Goal: Task Accomplishment & Management: Manage account settings

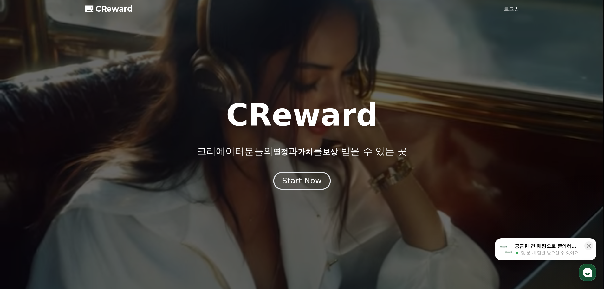
click at [304, 179] on div "Start Now" at bounding box center [301, 180] width 39 height 11
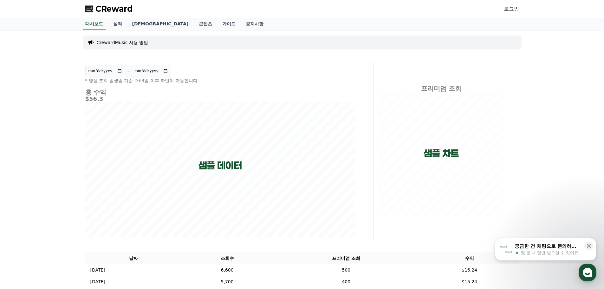
click at [513, 9] on link "로그인" at bounding box center [511, 9] width 15 height 8
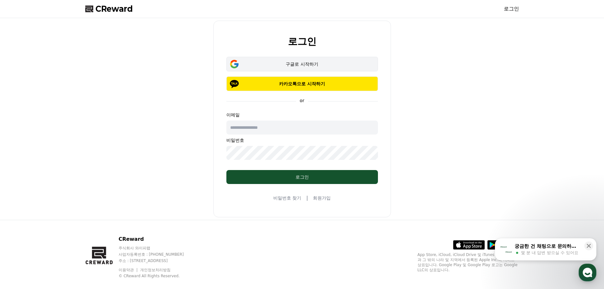
click at [314, 67] on div "구글로 시작하기" at bounding box center [301, 64] width 133 height 6
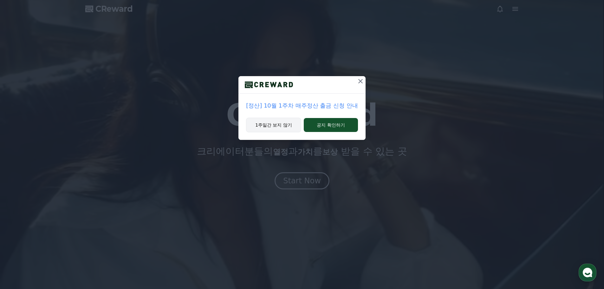
click at [273, 127] on button "1주일간 보지 않기" at bounding box center [273, 125] width 55 height 15
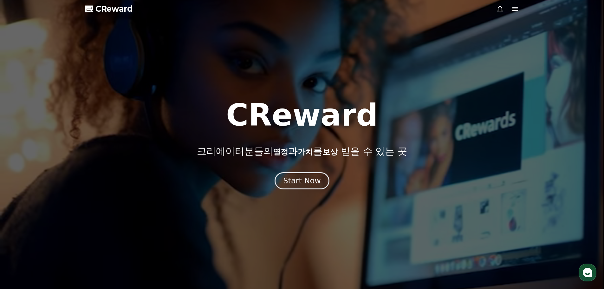
click at [517, 4] on div at bounding box center [302, 144] width 604 height 289
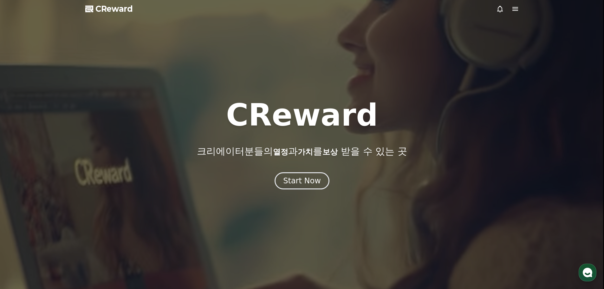
click at [516, 8] on icon at bounding box center [515, 9] width 8 height 8
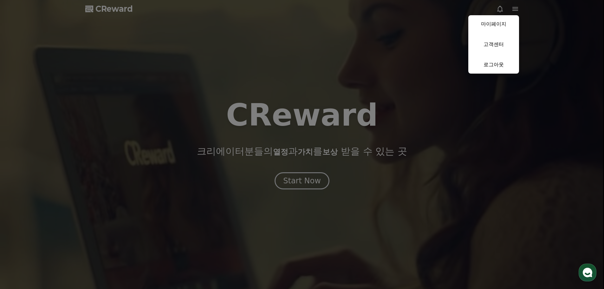
click at [321, 65] on button "close" at bounding box center [302, 144] width 604 height 289
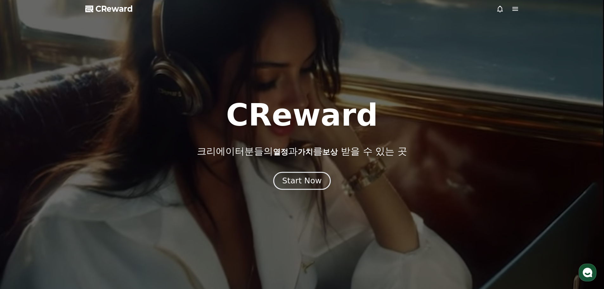
click at [303, 180] on div "Start Now" at bounding box center [301, 180] width 39 height 11
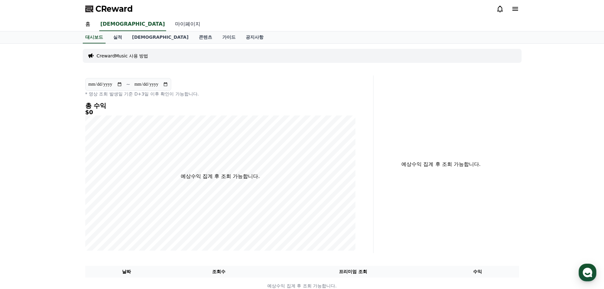
click at [170, 24] on link "마이페이지" at bounding box center [187, 24] width 35 height 13
select select "**********"
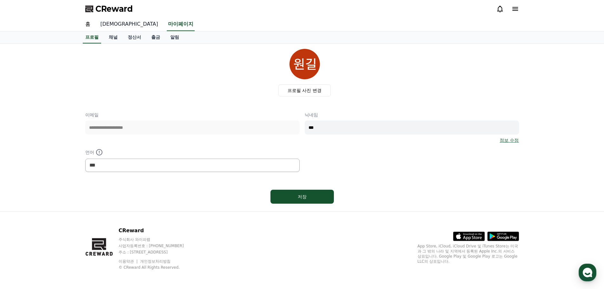
click at [108, 24] on link "음원" at bounding box center [129, 24] width 68 height 13
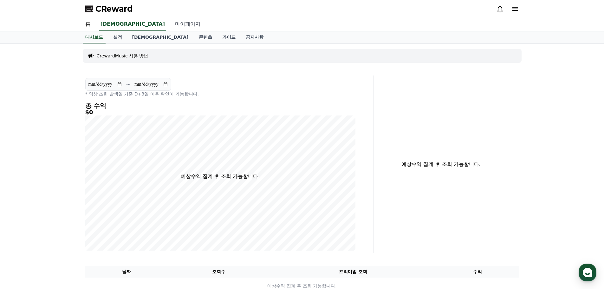
click at [170, 24] on link "마이페이지" at bounding box center [187, 24] width 35 height 13
select select "**********"
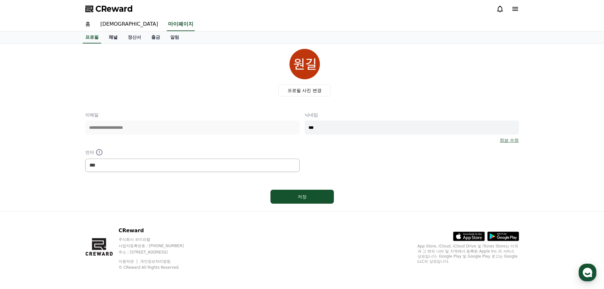
click at [116, 35] on link "채널" at bounding box center [113, 37] width 19 height 12
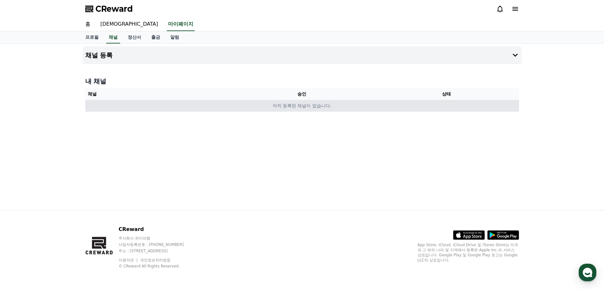
click at [199, 108] on td "아직 등록된 채널이 없습니다." at bounding box center [302, 106] width 434 height 12
click at [272, 108] on td "아직 등록된 채널이 없습니다." at bounding box center [302, 106] width 434 height 12
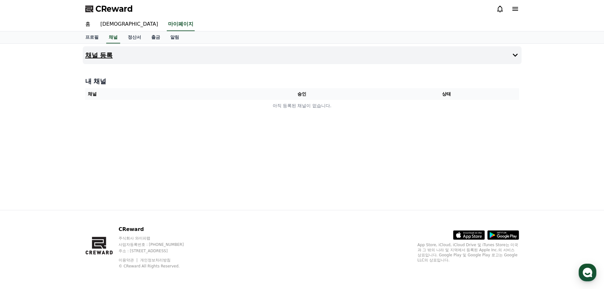
click at [105, 57] on h4 "채널 등록" at bounding box center [99, 55] width 28 height 7
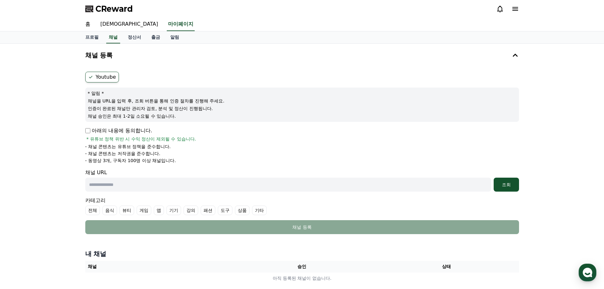
click at [116, 184] on input "text" at bounding box center [288, 184] width 406 height 14
paste input "**********"
type input "**********"
click at [506, 185] on div "조회" at bounding box center [506, 184] width 20 height 6
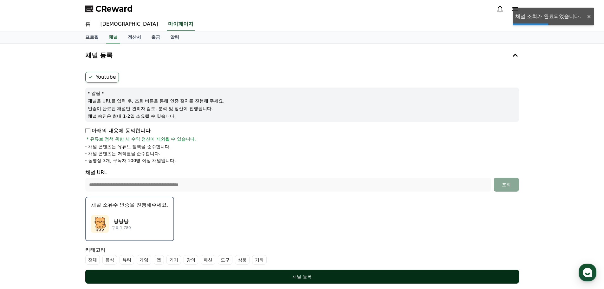
scroll to position [63, 0]
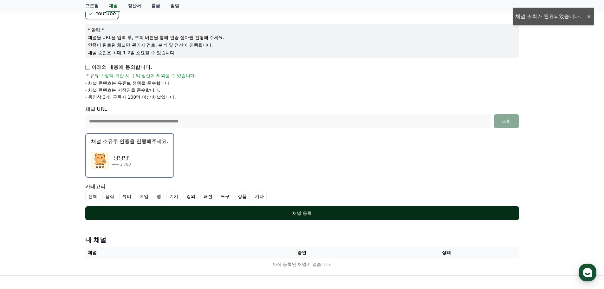
click at [309, 210] on div "채널 등록" at bounding box center [302, 213] width 408 height 6
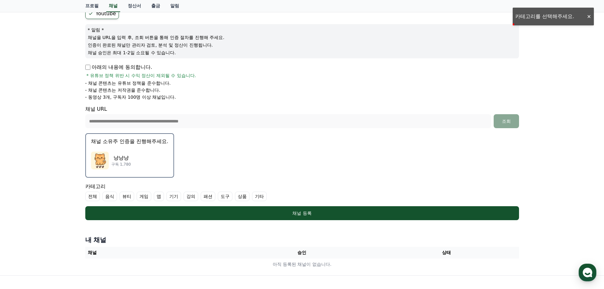
click at [260, 196] on label "기타" at bounding box center [259, 196] width 15 height 10
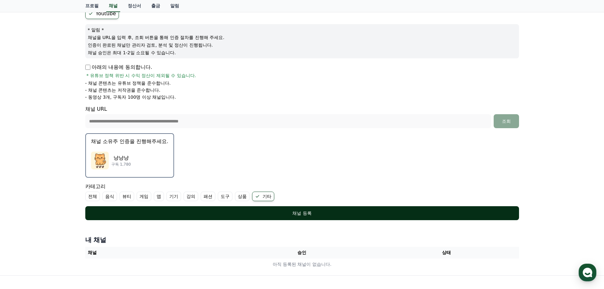
click at [272, 209] on button "채널 등록" at bounding box center [302, 213] width 434 height 14
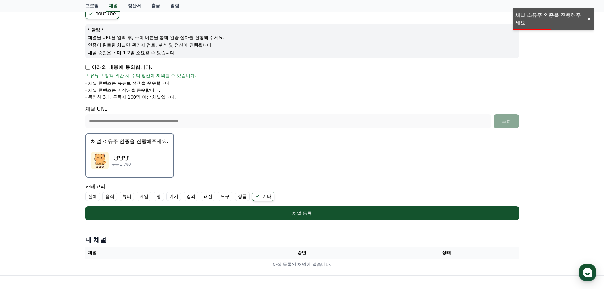
click at [136, 152] on div "냥냥냥 구독 1,780" at bounding box center [129, 160] width 77 height 25
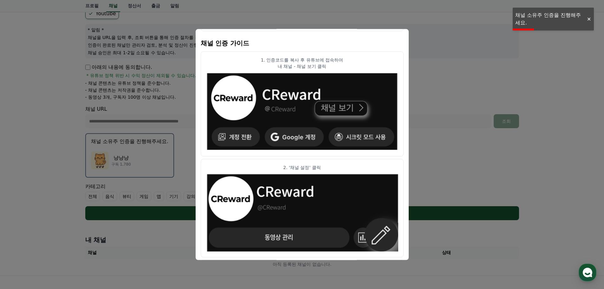
scroll to position [0, 0]
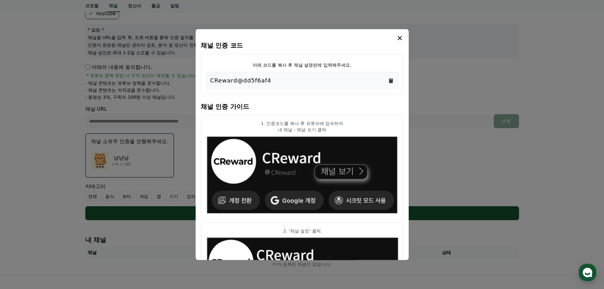
click at [391, 80] on icon "Copy to clipboard" at bounding box center [391, 80] width 4 height 5
click at [399, 34] on div "채널 인증 코드 아래 코드를 복사 후 채널 설명란에 입력해주세요. CReward@dd5f6af4 채널 인증 가이드 1. 인증코드를 복사 후 유…" at bounding box center [302, 144] width 213 height 231
click at [399, 37] on icon "modal" at bounding box center [400, 38] width 8 height 8
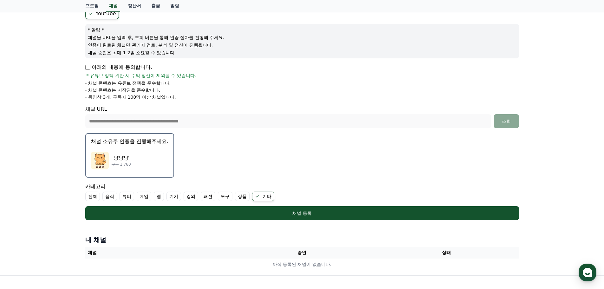
click at [144, 165] on div "냥냥냥 구독 1,780" at bounding box center [129, 160] width 77 height 25
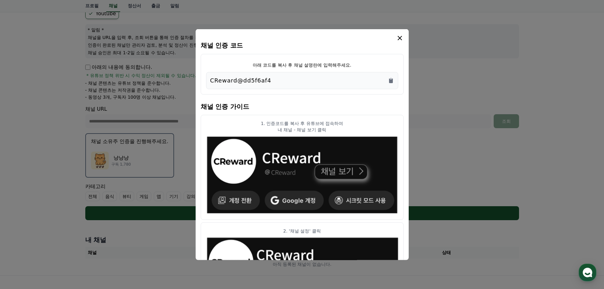
click at [400, 37] on icon "modal" at bounding box center [399, 37] width 4 height 4
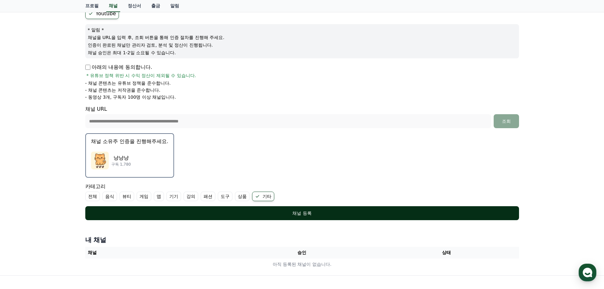
click at [295, 215] on div "채널 등록" at bounding box center [302, 213] width 408 height 6
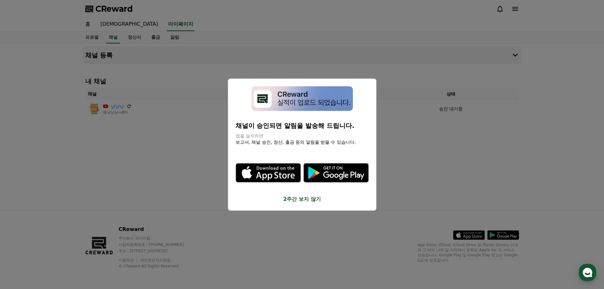
click at [292, 202] on button "2주간 보지 않기" at bounding box center [301, 199] width 133 height 8
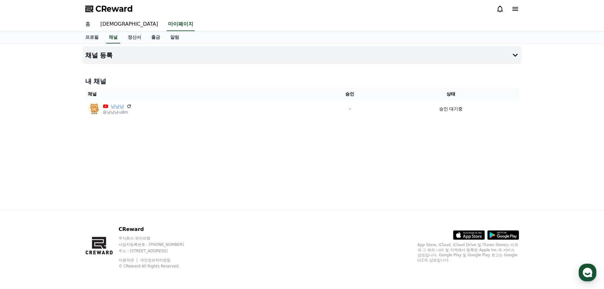
click at [89, 25] on link "홈" at bounding box center [87, 24] width 15 height 13
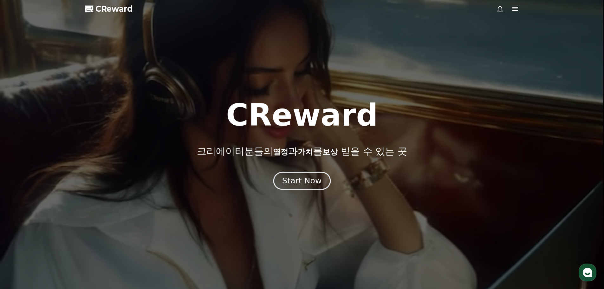
click at [308, 177] on div "Start Now" at bounding box center [301, 180] width 39 height 11
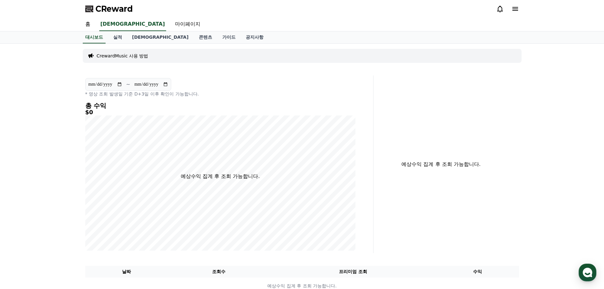
click at [139, 55] on p "CrewardMusic 사용 방법" at bounding box center [123, 56] width 52 height 6
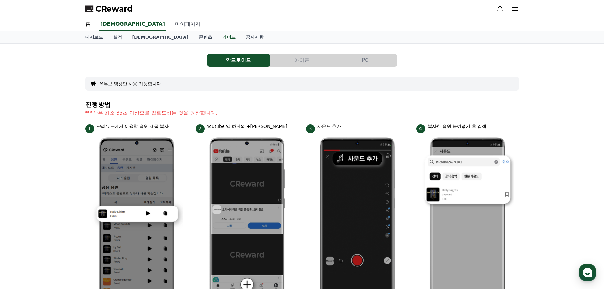
click at [170, 25] on link "마이페이지" at bounding box center [187, 24] width 35 height 13
select select "**********"
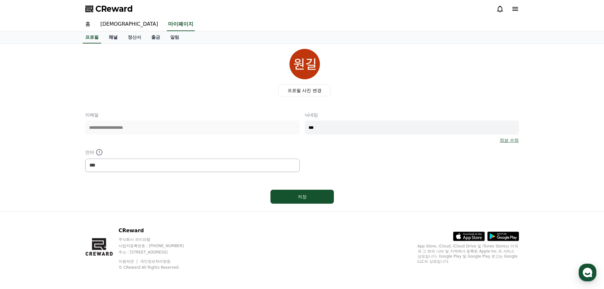
click at [114, 41] on link "채널" at bounding box center [113, 37] width 19 height 12
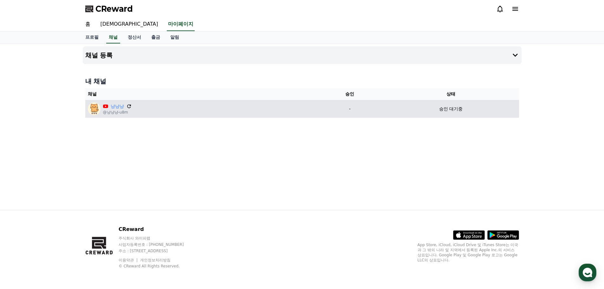
click at [128, 106] on icon at bounding box center [129, 106] width 6 height 6
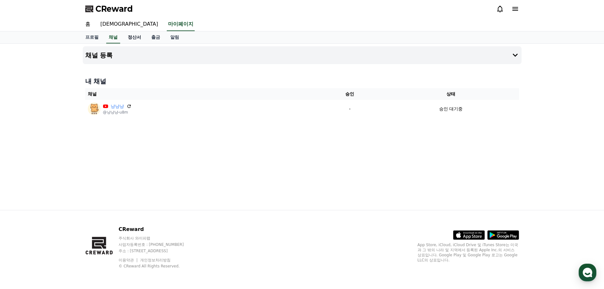
click at [137, 40] on link "정산서" at bounding box center [134, 37] width 23 height 12
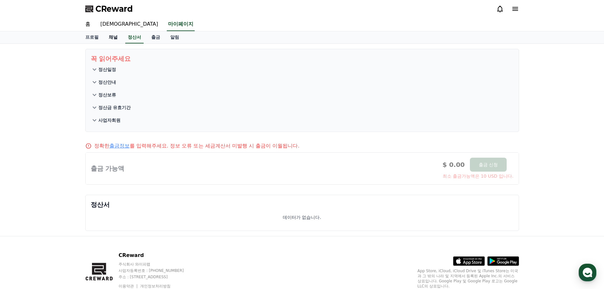
click at [114, 39] on link "채널" at bounding box center [113, 37] width 19 height 12
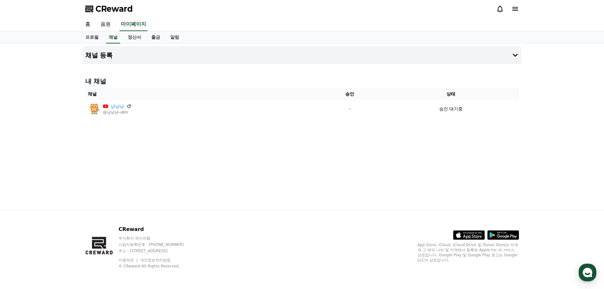
click at [105, 26] on link "음원" at bounding box center [105, 24] width 20 height 13
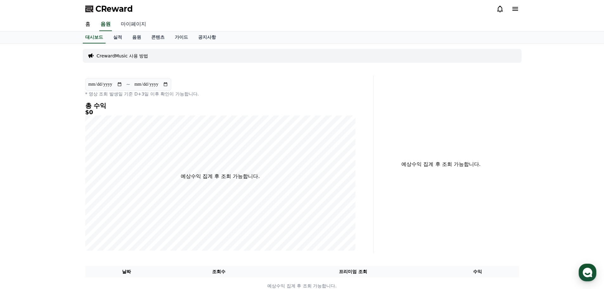
click at [145, 25] on link "마이페이지" at bounding box center [133, 24] width 35 height 13
select select "**********"
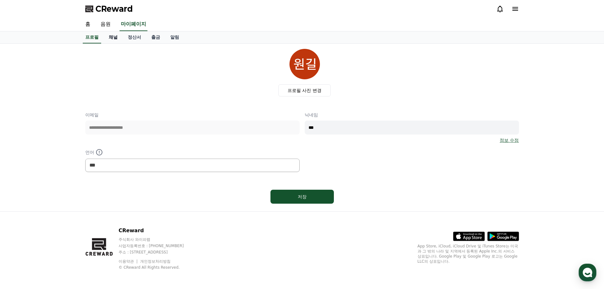
click at [117, 36] on link "채널" at bounding box center [113, 37] width 19 height 12
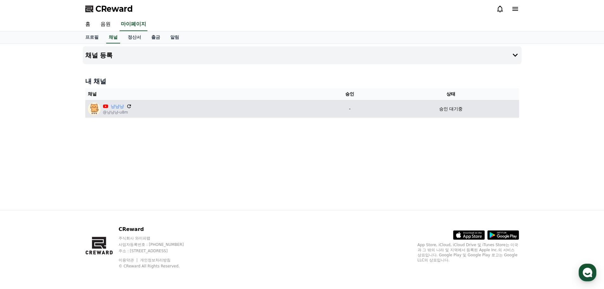
click at [128, 106] on icon at bounding box center [129, 106] width 6 height 6
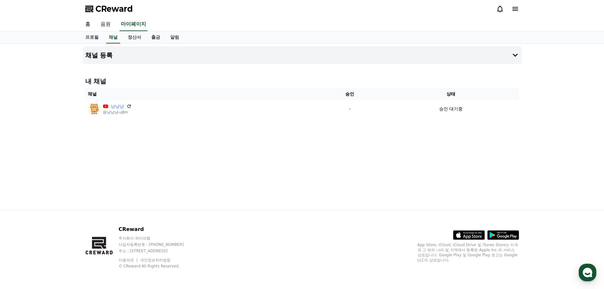
click at [103, 25] on link "음원" at bounding box center [105, 24] width 20 height 13
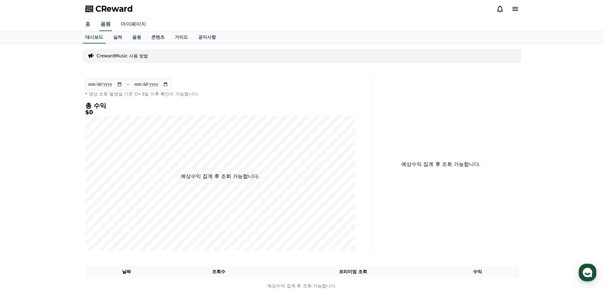
click at [88, 25] on link "홈" at bounding box center [87, 24] width 15 height 13
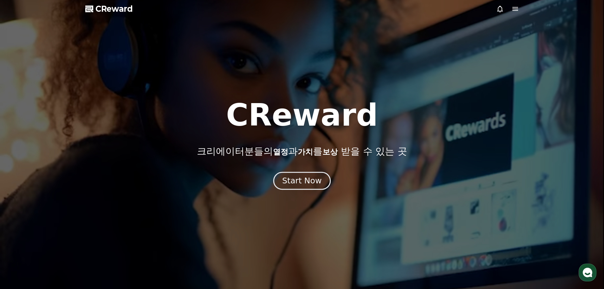
click at [310, 183] on div "Start Now" at bounding box center [301, 180] width 39 height 11
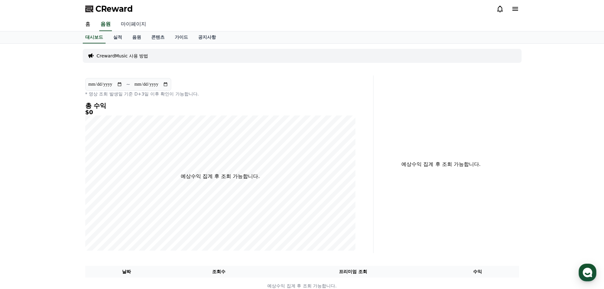
click at [137, 21] on link "마이페이지" at bounding box center [133, 24] width 35 height 13
select select "**********"
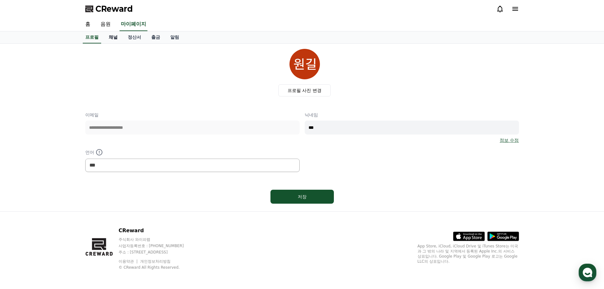
click at [118, 37] on link "채널" at bounding box center [113, 37] width 19 height 12
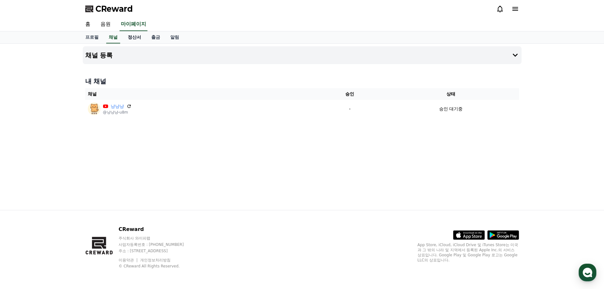
click at [135, 38] on link "정산서" at bounding box center [134, 37] width 23 height 12
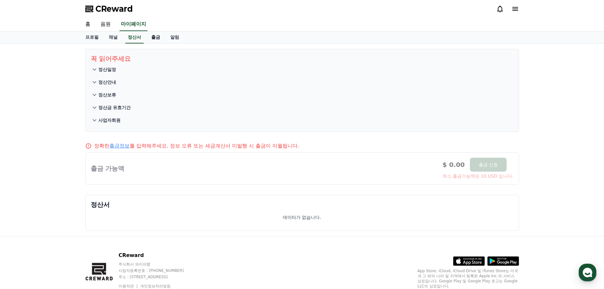
click at [159, 38] on link "출금" at bounding box center [155, 37] width 19 height 12
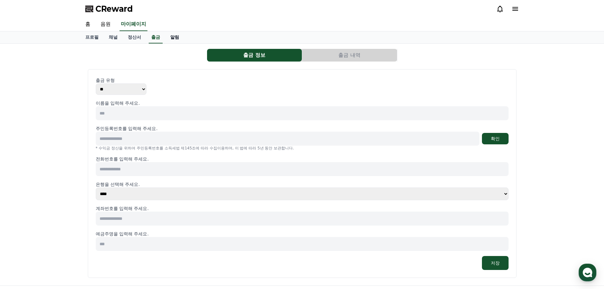
click at [178, 38] on link "알림" at bounding box center [174, 37] width 19 height 12
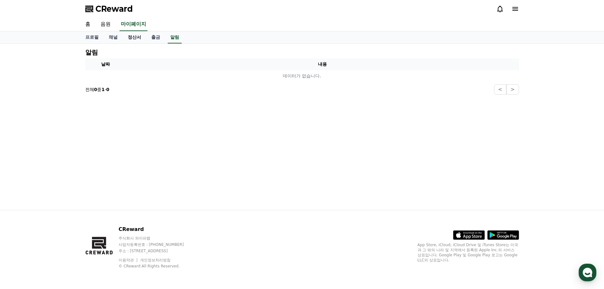
click at [136, 36] on link "정산서" at bounding box center [134, 37] width 23 height 12
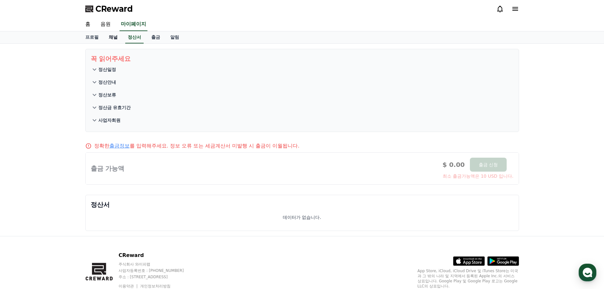
click at [113, 36] on link "채널" at bounding box center [113, 37] width 19 height 12
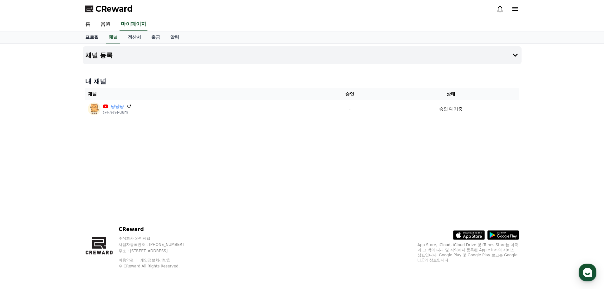
click at [85, 36] on link "프로필" at bounding box center [91, 37] width 23 height 12
select select "**********"
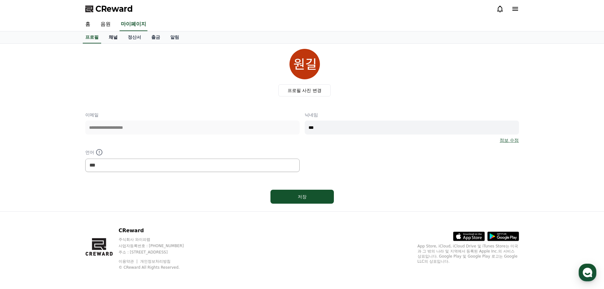
click at [114, 35] on link "채널" at bounding box center [113, 37] width 19 height 12
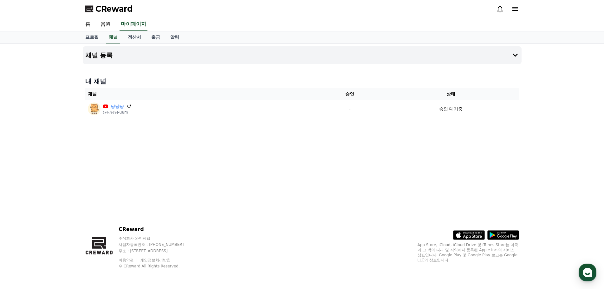
drag, startPoint x: 129, startPoint y: 106, endPoint x: 337, endPoint y: 22, distance: 224.7
click at [129, 106] on icon at bounding box center [128, 106] width 5 height 5
